Goal: Find contact information: Find contact information

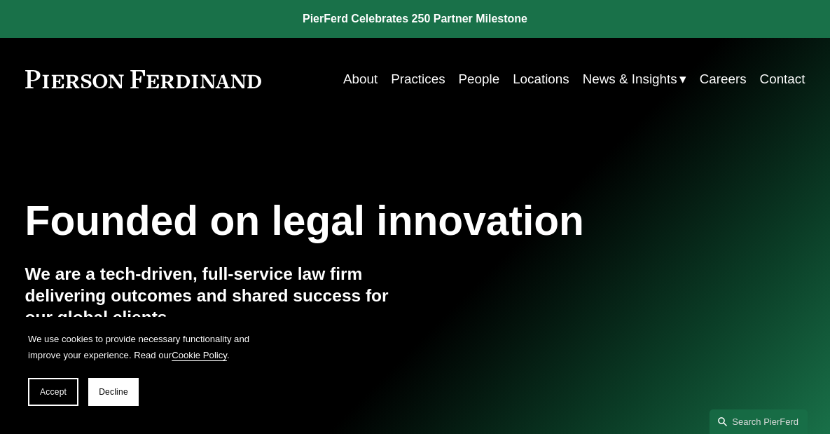
click at [778, 83] on link "Contact" at bounding box center [783, 79] width 46 height 27
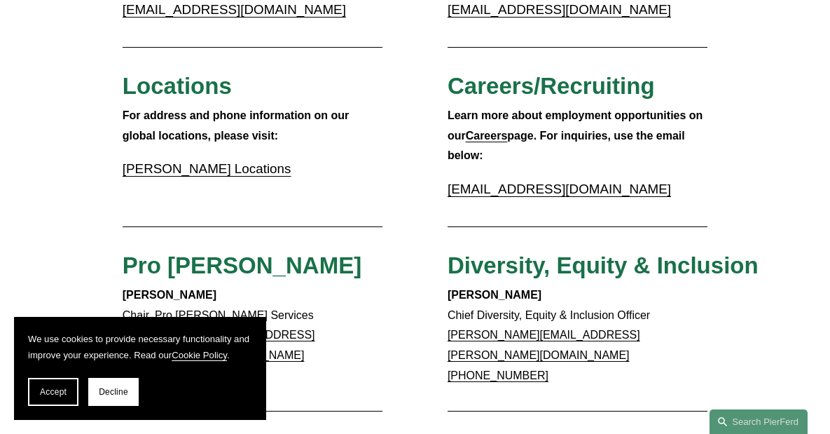
scroll to position [420, 0]
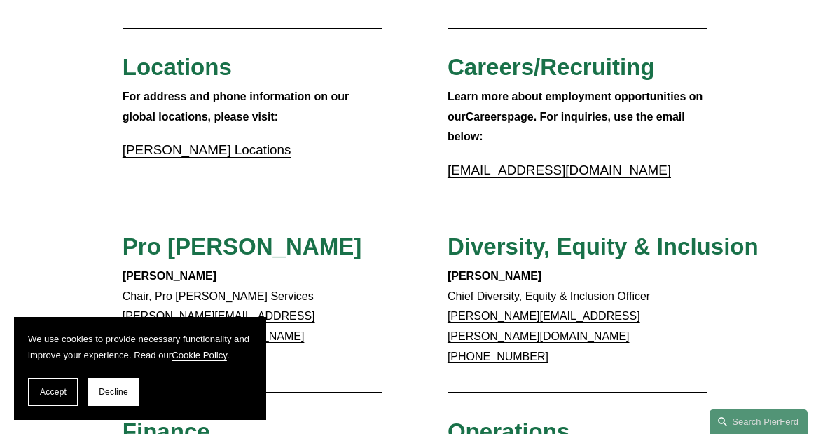
click at [174, 155] on link "[PERSON_NAME] Locations" at bounding box center [207, 149] width 169 height 15
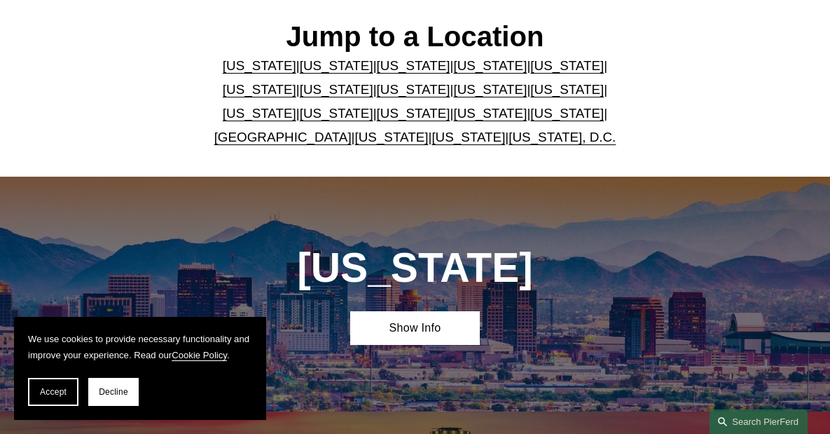
scroll to position [280, 0]
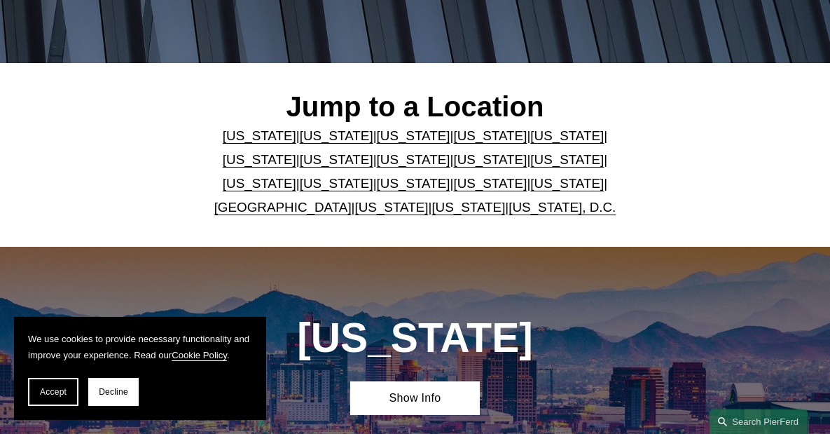
click at [530, 139] on link "[US_STATE]" at bounding box center [567, 135] width 74 height 15
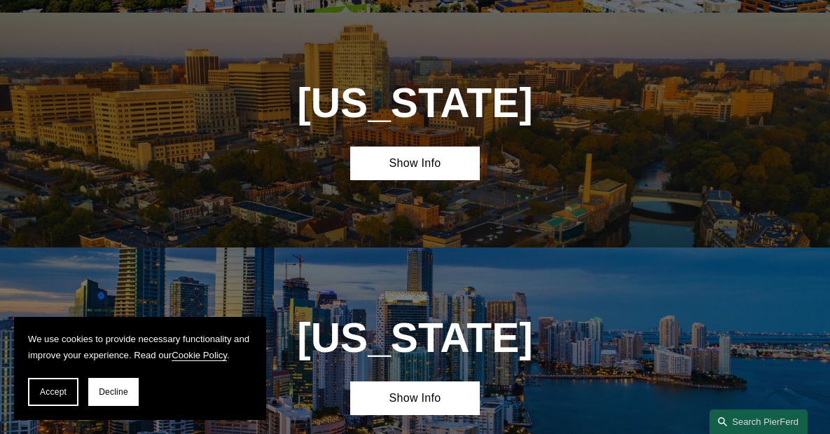
scroll to position [1482, 0]
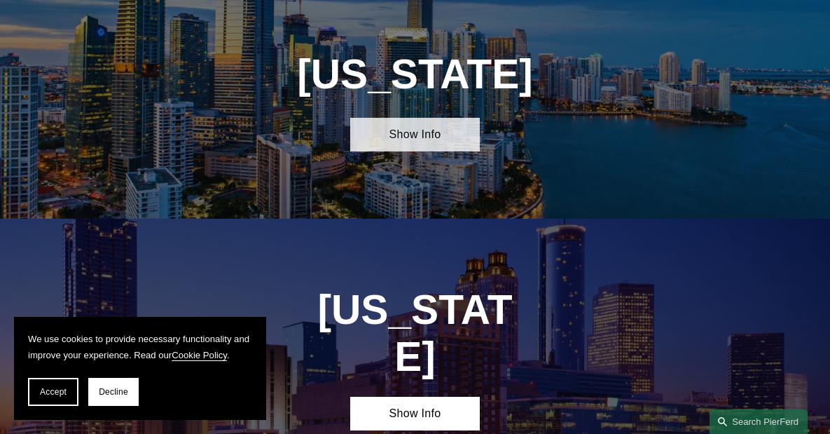
click at [410, 151] on link "Show Info" at bounding box center [415, 135] width 130 height 34
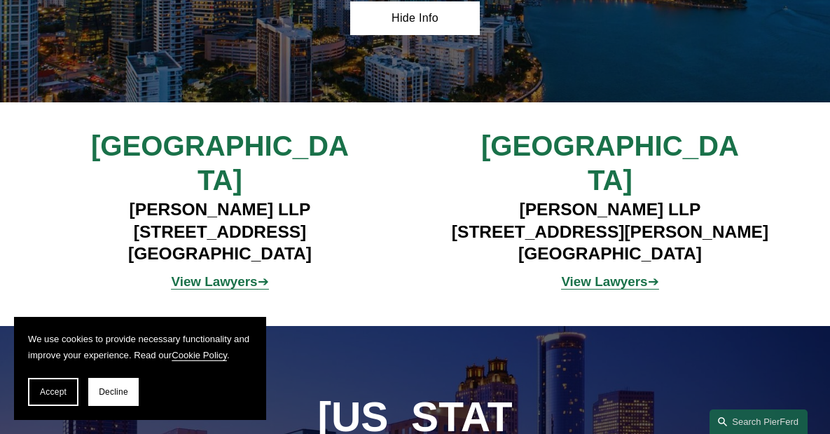
scroll to position [1622, 0]
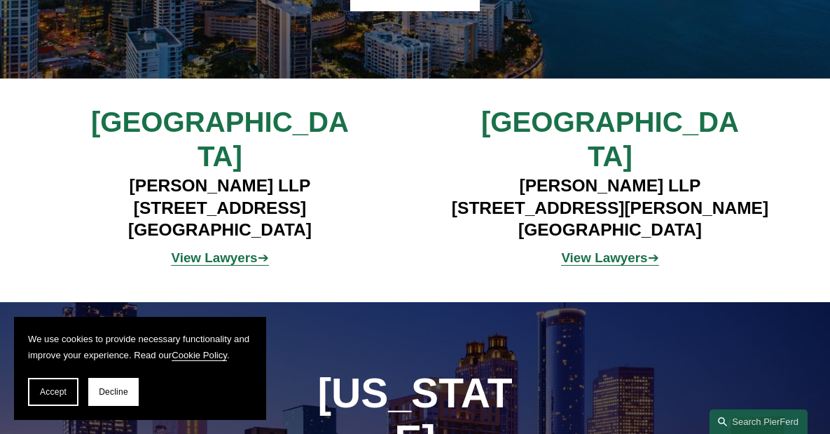
drag, startPoint x: 353, startPoint y: 191, endPoint x: 93, endPoint y: 186, distance: 259.9
click at [93, 186] on h4 "Pierson Ferdinand LLP 333 SE 2nd Avenue, Suite 2000 Miami, FL 33131" at bounding box center [219, 206] width 325 height 65
copy h4 "333 SE 2nd Avenue, Suite 2000"
click at [29, 236] on div "Miami Pierson Ferdinand LLP 333 SE 2nd Avenue, Suite 2000 Miami, FL 33131 View …" at bounding box center [415, 190] width 830 height 169
click at [274, 217] on h4 "Pierson Ferdinand LLP 333 SE 2nd Avenue, Suite 2000 Miami, FL 33131" at bounding box center [219, 206] width 325 height 65
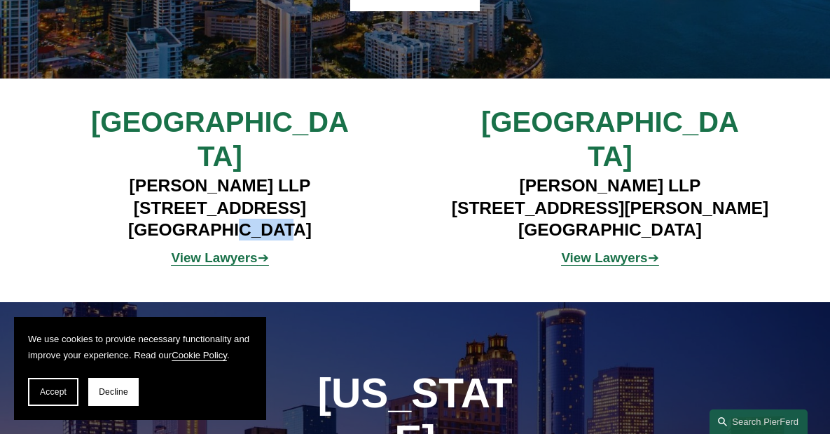
click at [274, 217] on h4 "Pierson Ferdinand LLP 333 SE 2nd Avenue, Suite 2000 Miami, FL 33131" at bounding box center [219, 206] width 325 height 65
copy h4 "33131"
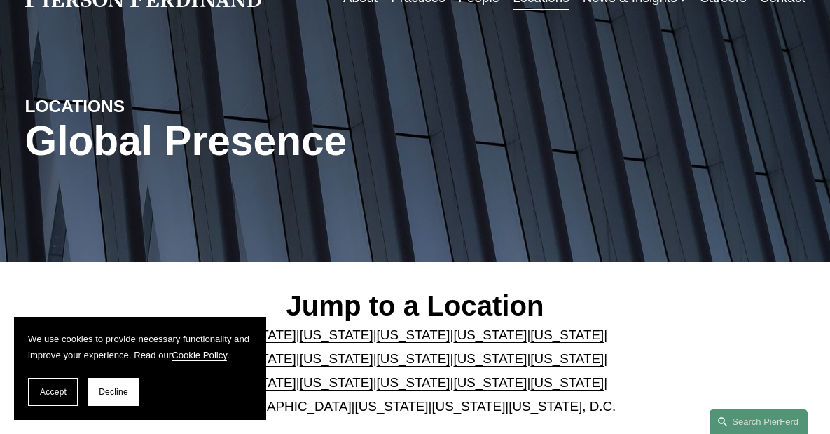
scroll to position [0, 0]
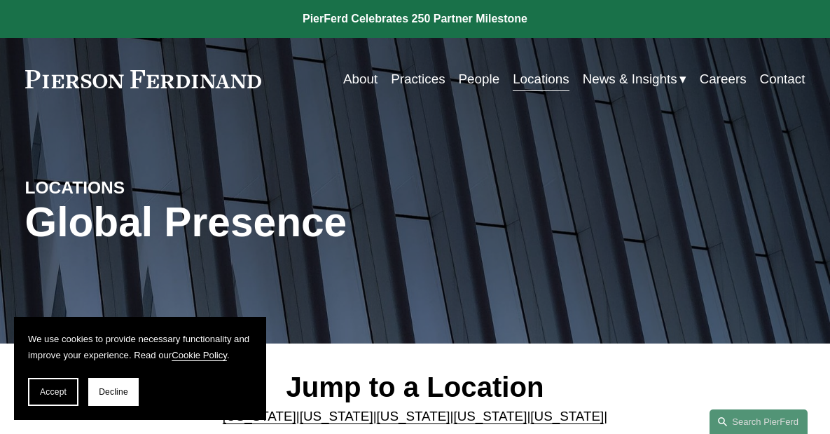
click at [480, 78] on link "People" at bounding box center [479, 79] width 41 height 27
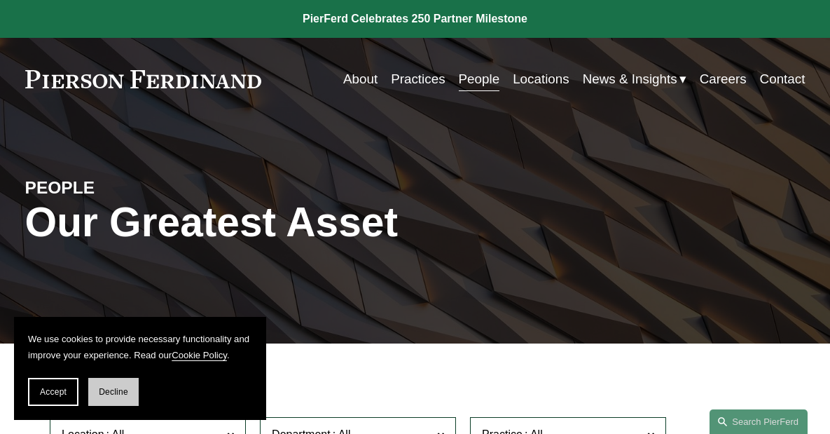
click at [126, 385] on button "Decline" at bounding box center [113, 392] width 50 height 28
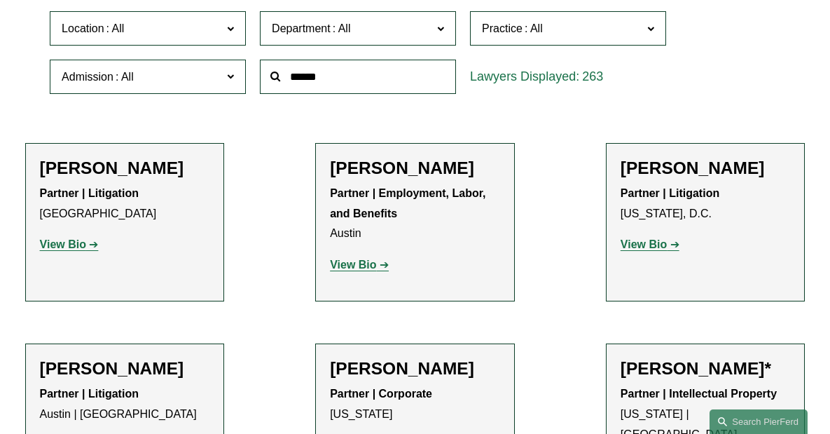
scroll to position [4274, 0]
